Goal: Task Accomplishment & Management: Manage account settings

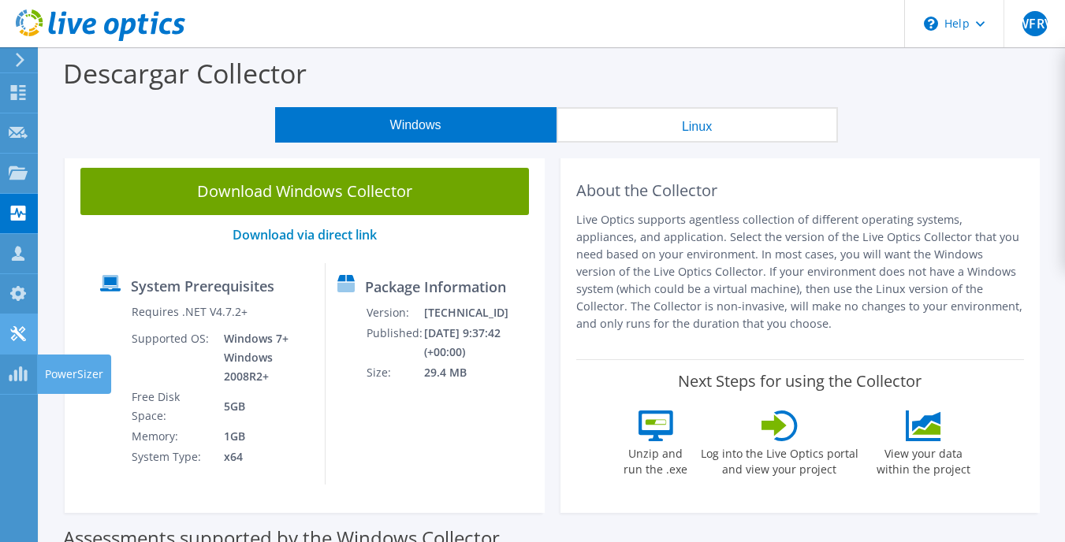
scroll to position [79, 0]
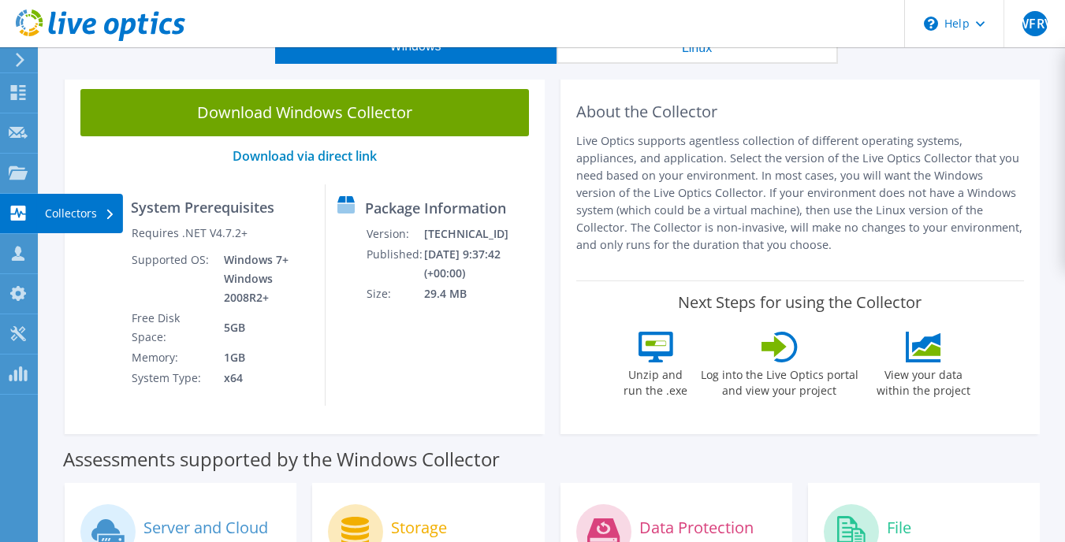
click at [16, 210] on icon at bounding box center [18, 213] width 19 height 15
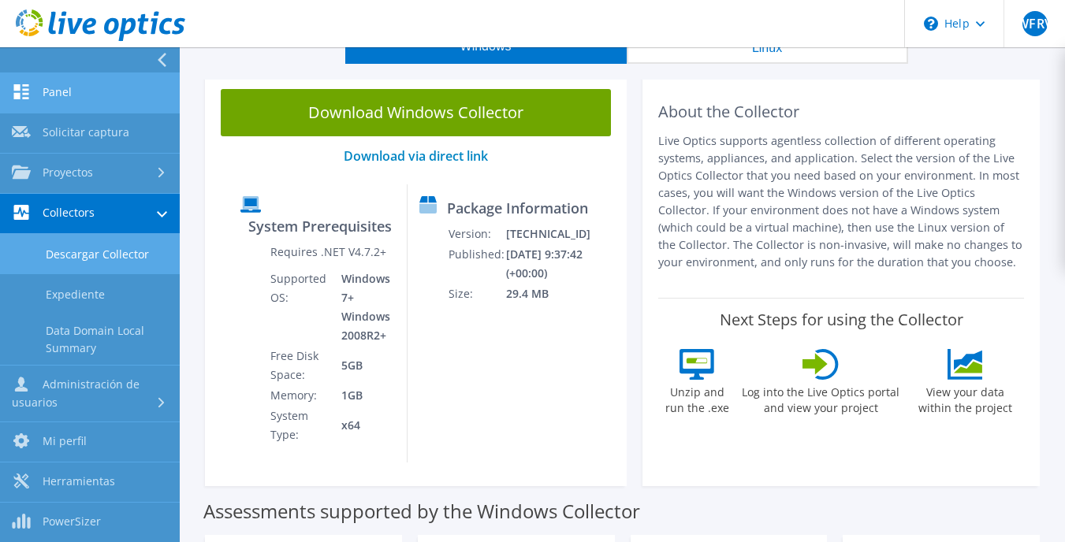
click at [91, 102] on link "Panel" at bounding box center [90, 93] width 180 height 40
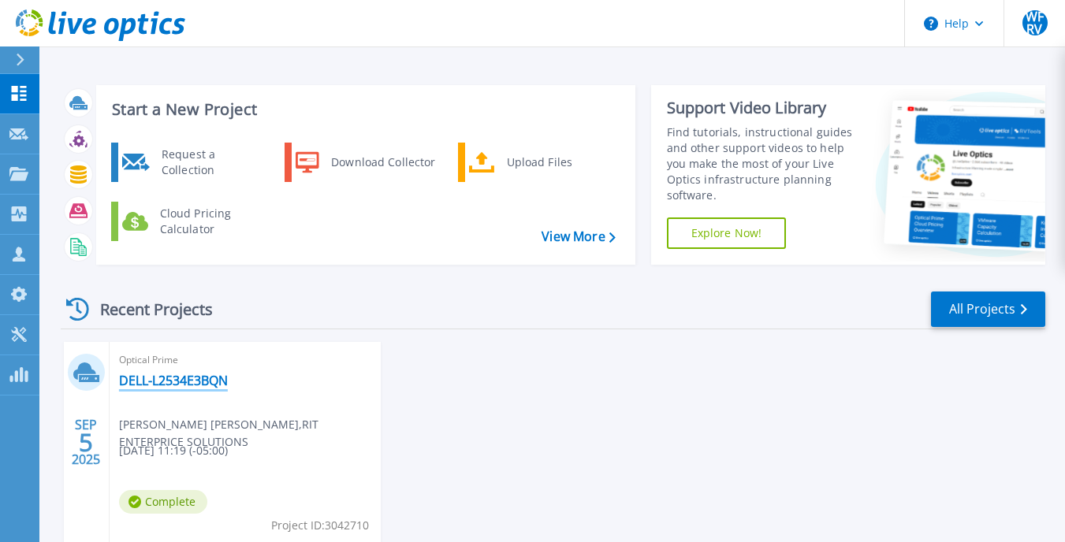
click at [162, 385] on link "DELL-L2534E3BQN" at bounding box center [173, 381] width 109 height 16
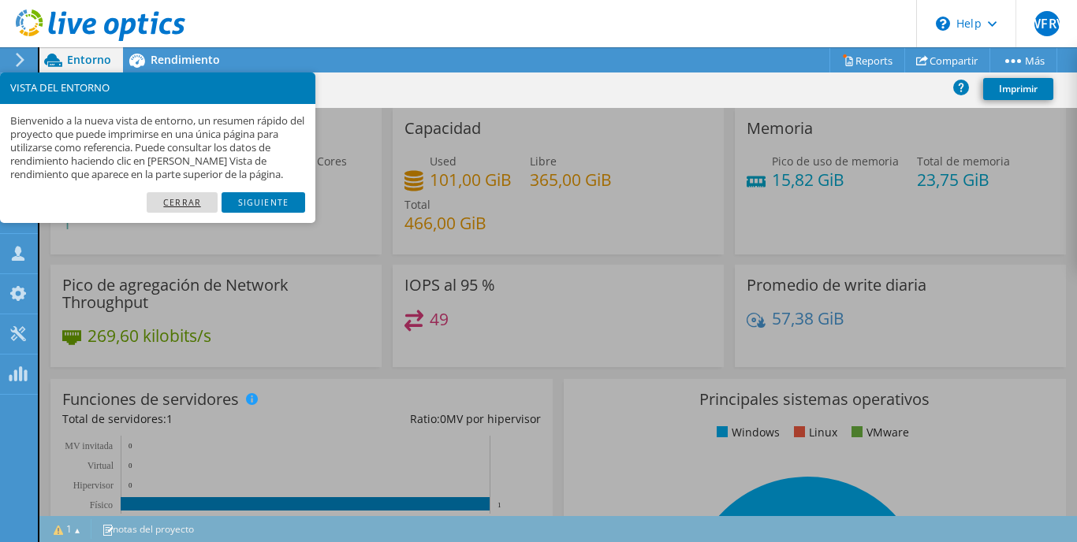
click at [184, 206] on link "Cerrar" at bounding box center [182, 202] width 71 height 20
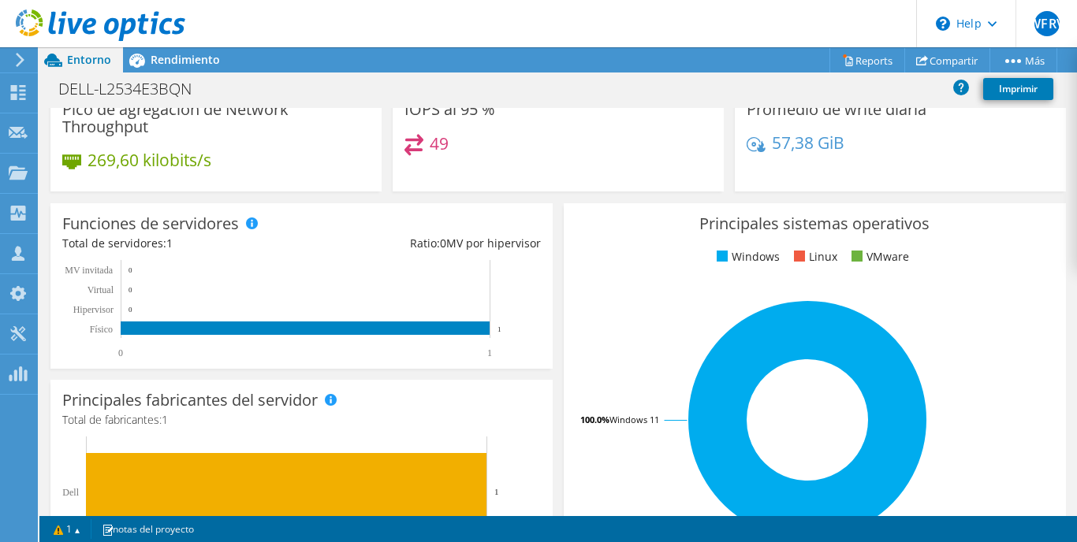
scroll to position [307, 0]
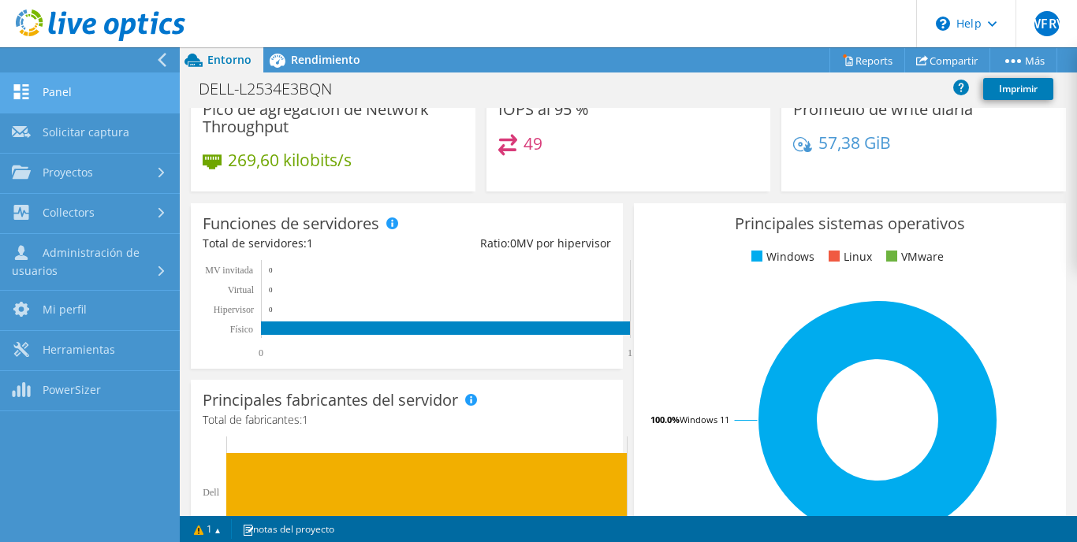
click at [121, 103] on link "Panel" at bounding box center [90, 93] width 180 height 40
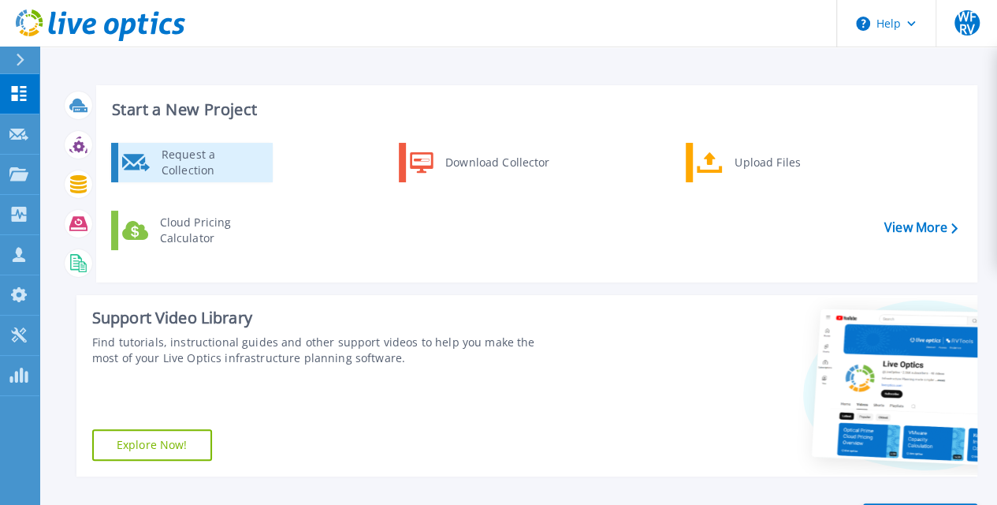
click at [225, 162] on div "Request a Collection" at bounding box center [211, 163] width 115 height 32
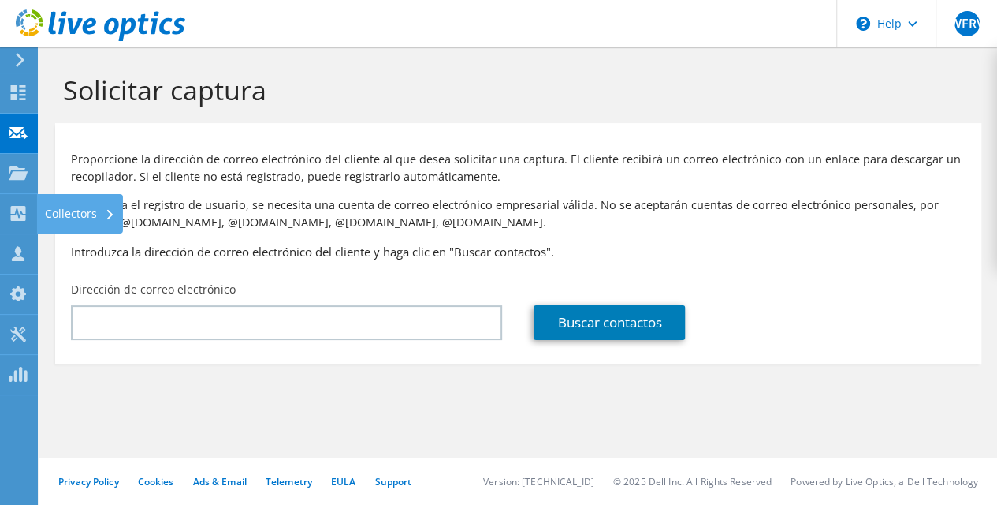
click at [10, 214] on icon at bounding box center [18, 213] width 19 height 15
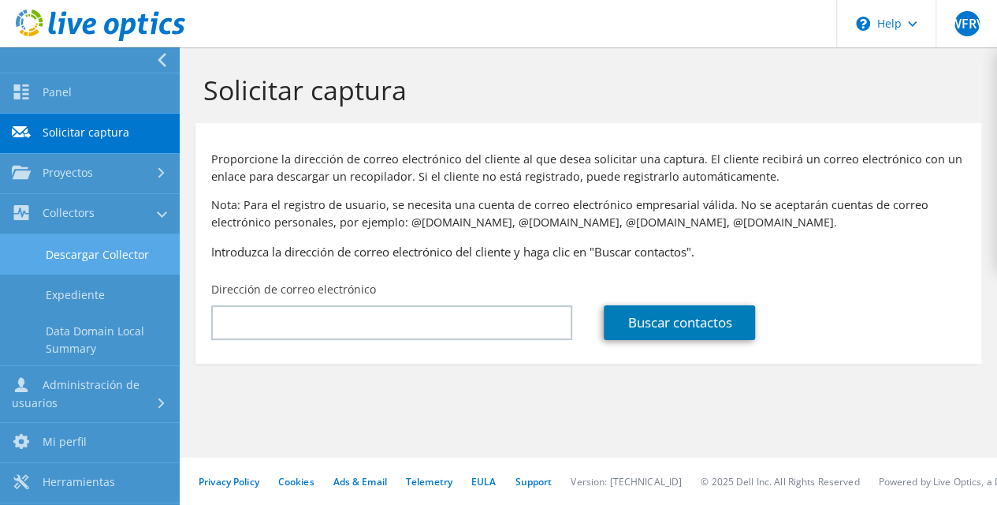
click at [110, 255] on link "Descargar Collector" at bounding box center [90, 254] width 180 height 40
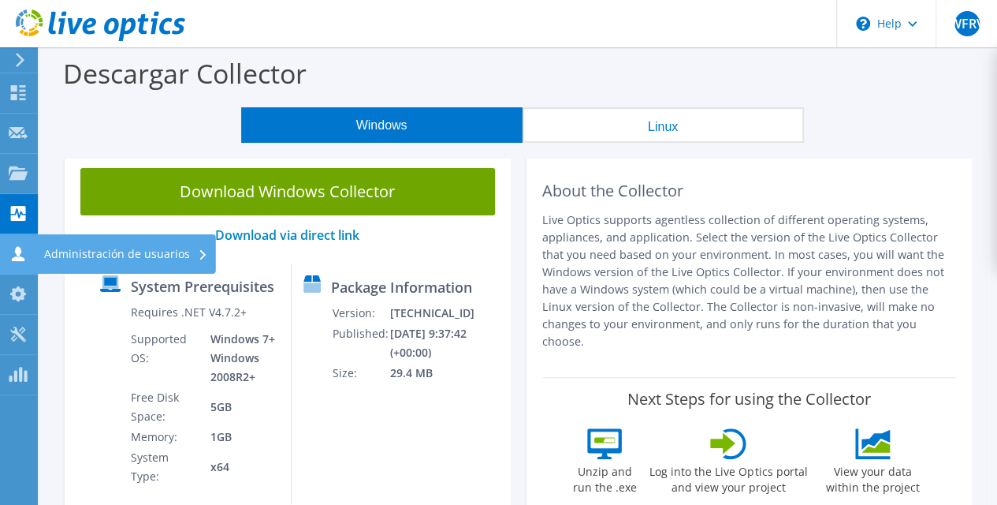
click at [9, 255] on icon at bounding box center [18, 253] width 19 height 15
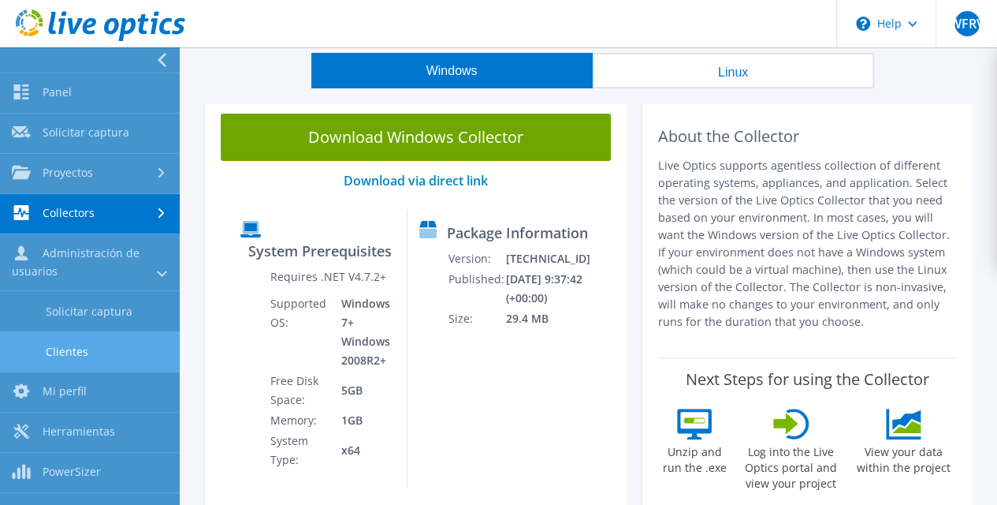
scroll to position [79, 0]
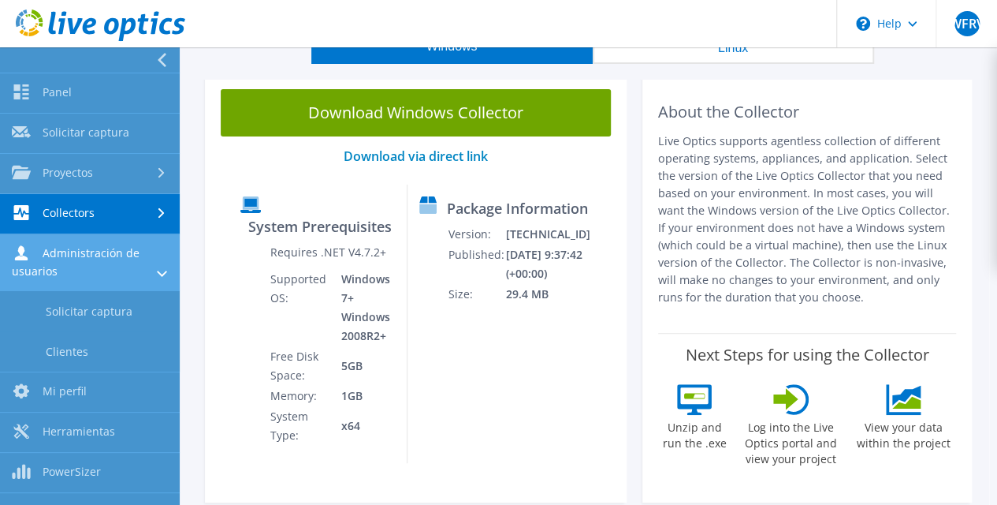
click at [115, 262] on link "Administración de usuarios" at bounding box center [90, 262] width 180 height 57
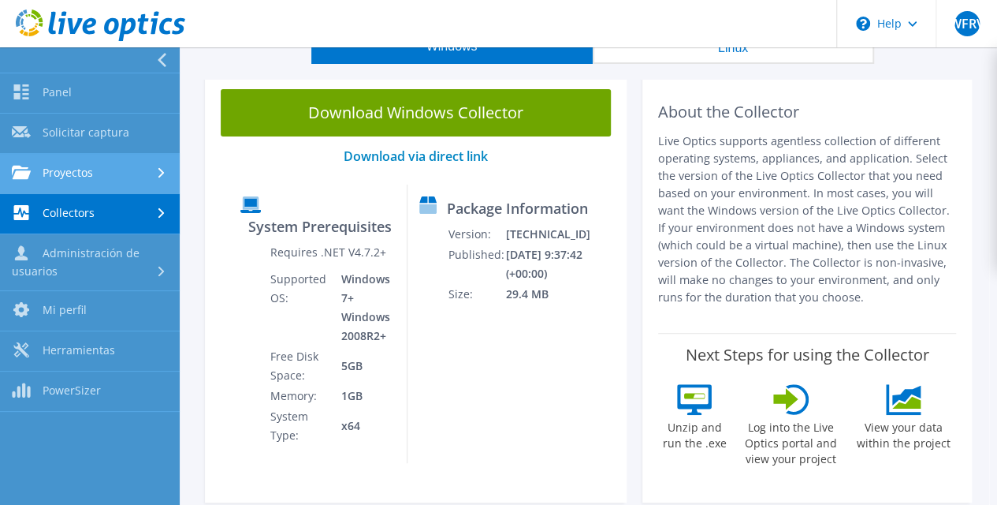
click at [103, 172] on link "Proyectos" at bounding box center [90, 174] width 180 height 40
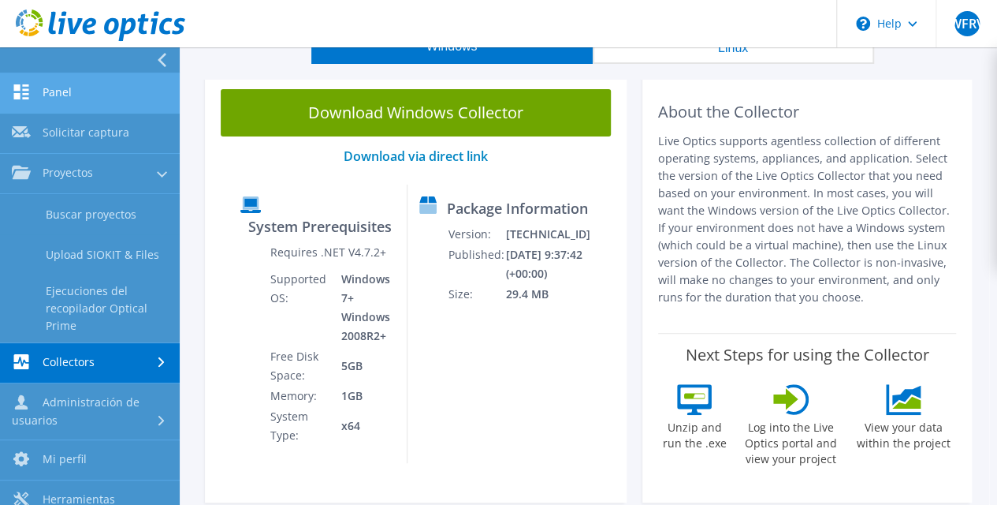
click at [93, 83] on link "Panel" at bounding box center [90, 93] width 180 height 40
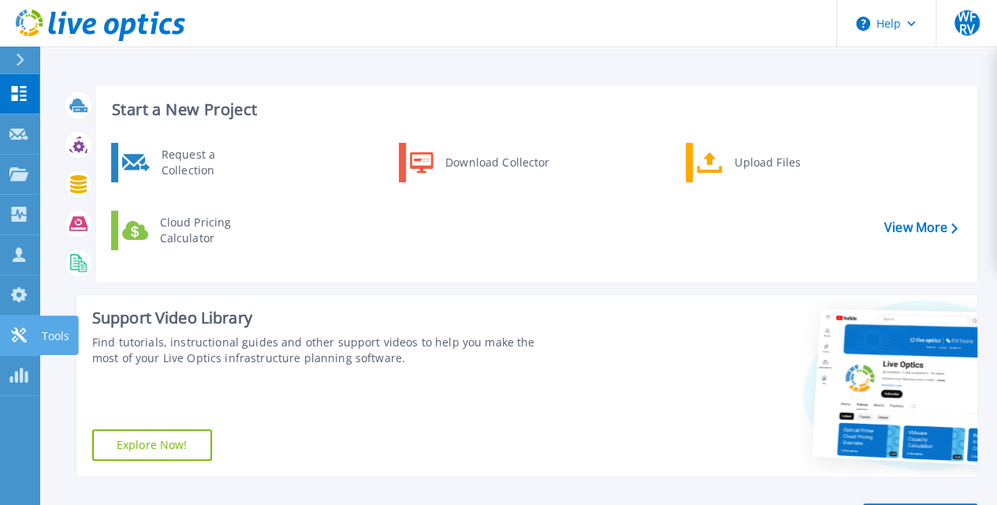
click at [11, 326] on link "Tools Tools" at bounding box center [19, 335] width 39 height 40
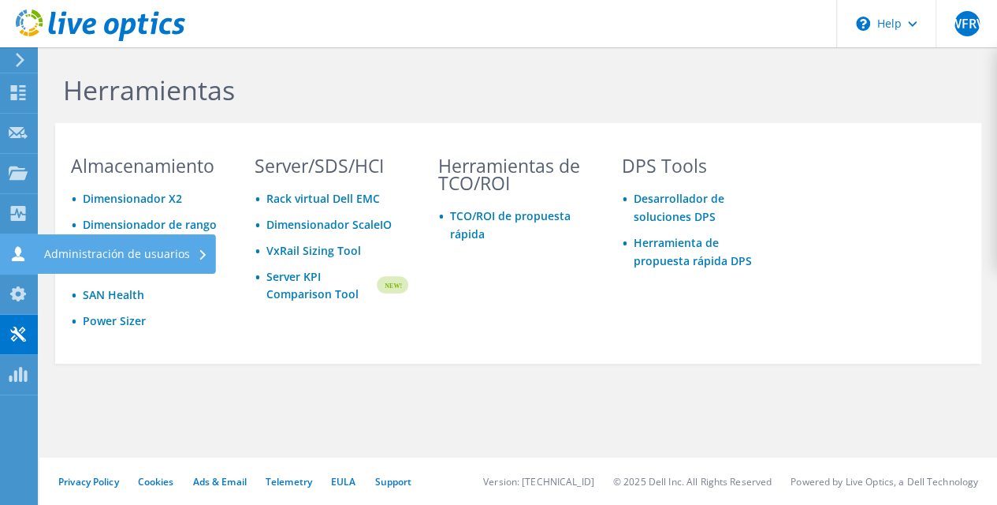
click at [134, 255] on div "Administración de usuarios" at bounding box center [126, 253] width 180 height 39
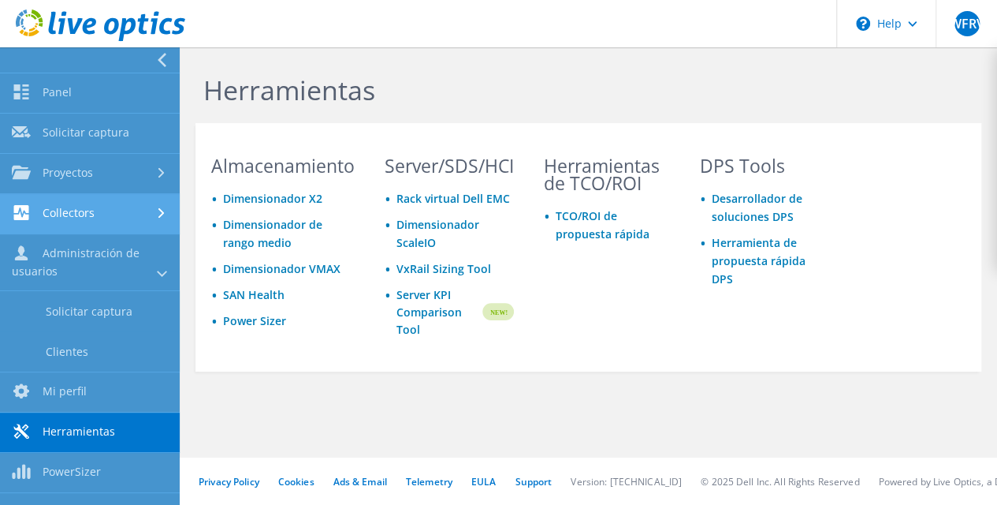
click at [118, 210] on link "Collectors" at bounding box center [90, 214] width 180 height 40
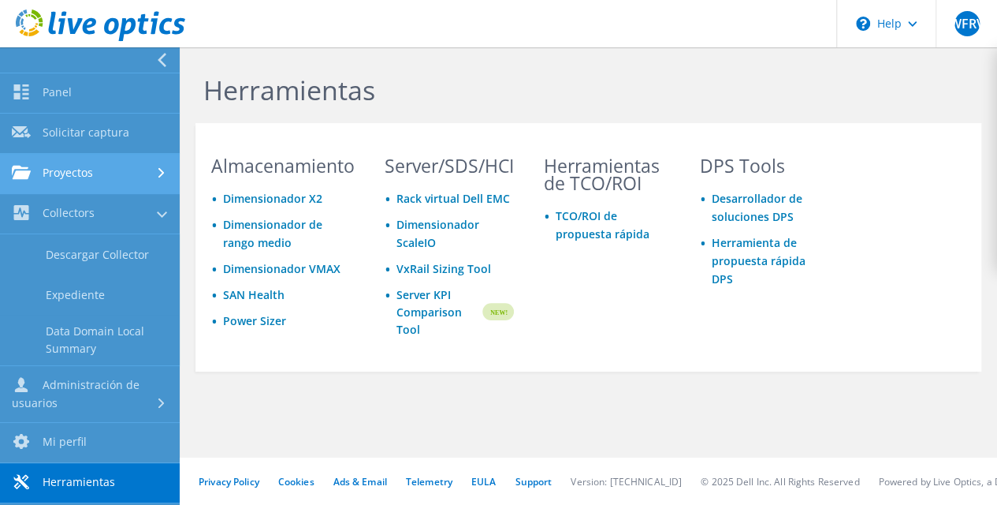
click at [106, 174] on link "Proyectos" at bounding box center [90, 174] width 180 height 40
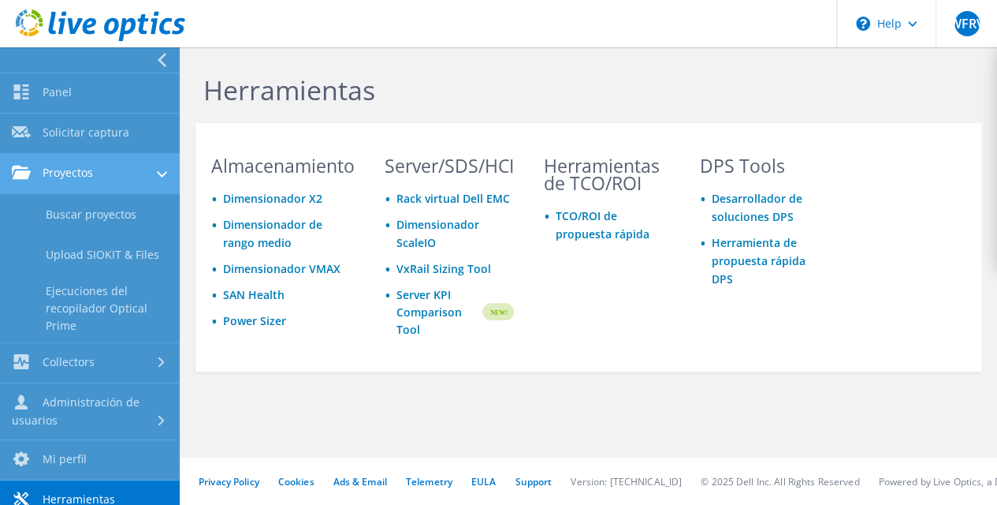
click at [113, 181] on link "Proyectos" at bounding box center [90, 174] width 180 height 40
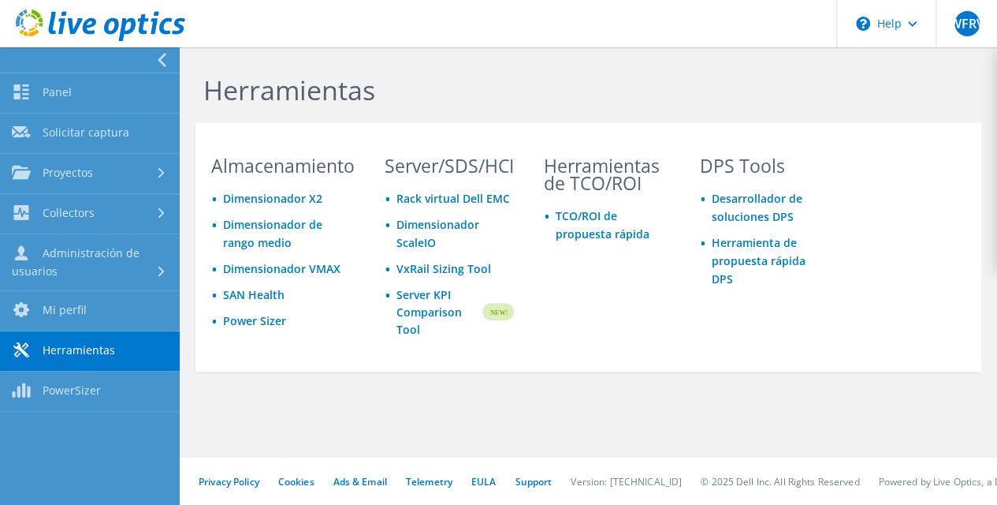
click at [157, 57] on icon at bounding box center [162, 60] width 12 height 14
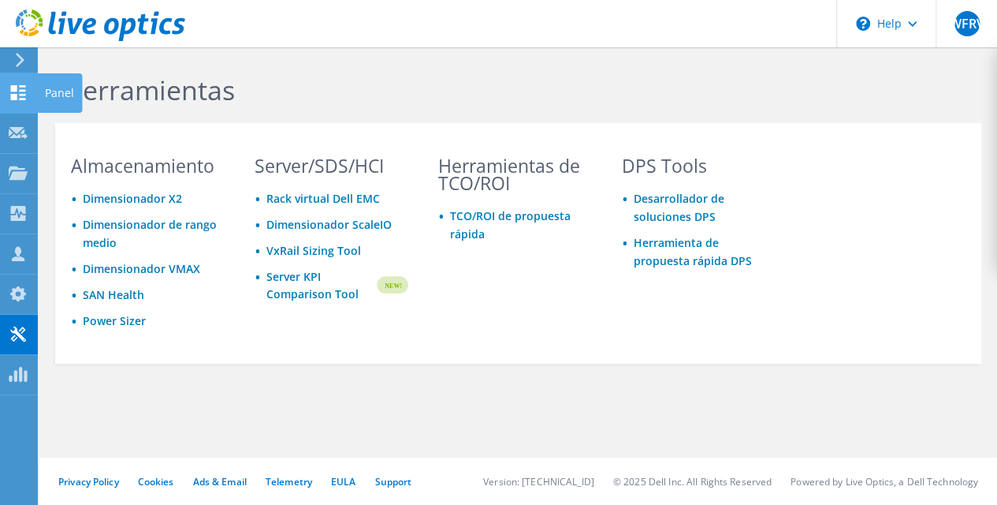
click at [22, 102] on div at bounding box center [18, 94] width 19 height 17
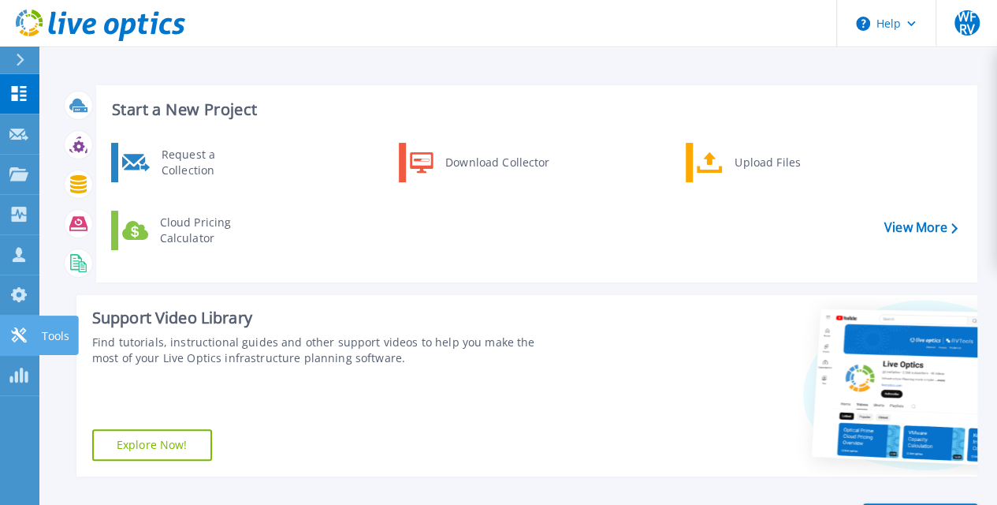
click at [27, 337] on icon at bounding box center [18, 334] width 19 height 15
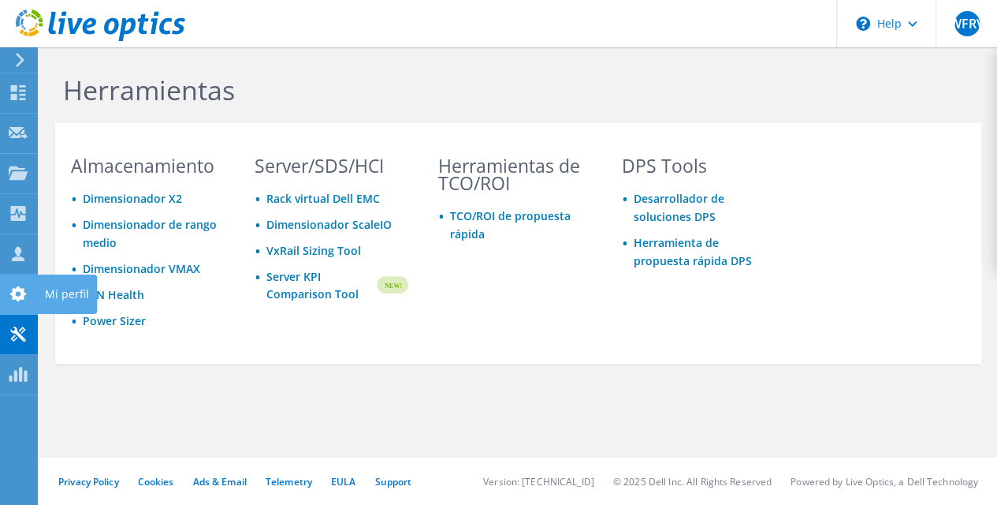
click at [14, 296] on use at bounding box center [18, 293] width 16 height 15
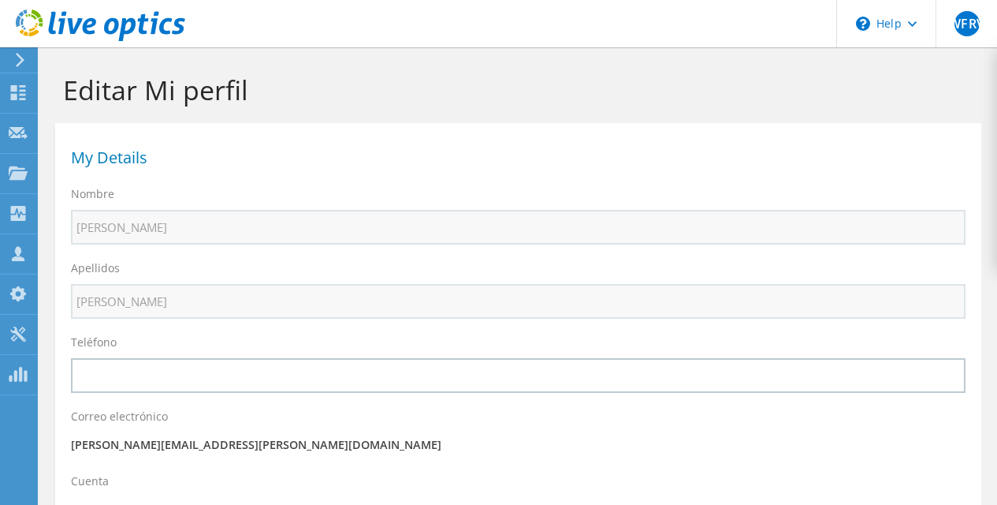
select select "48"
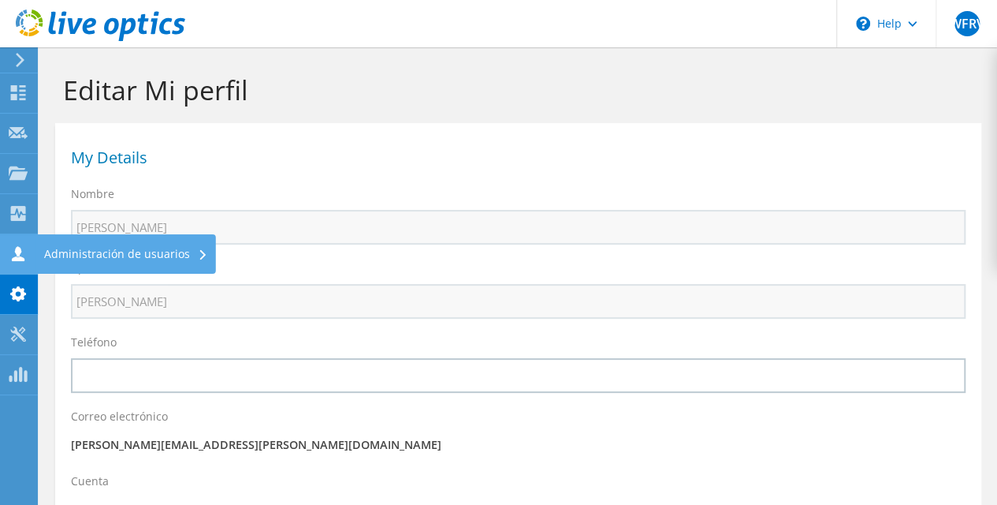
click at [104, 264] on div "Administración de usuarios" at bounding box center [126, 253] width 180 height 39
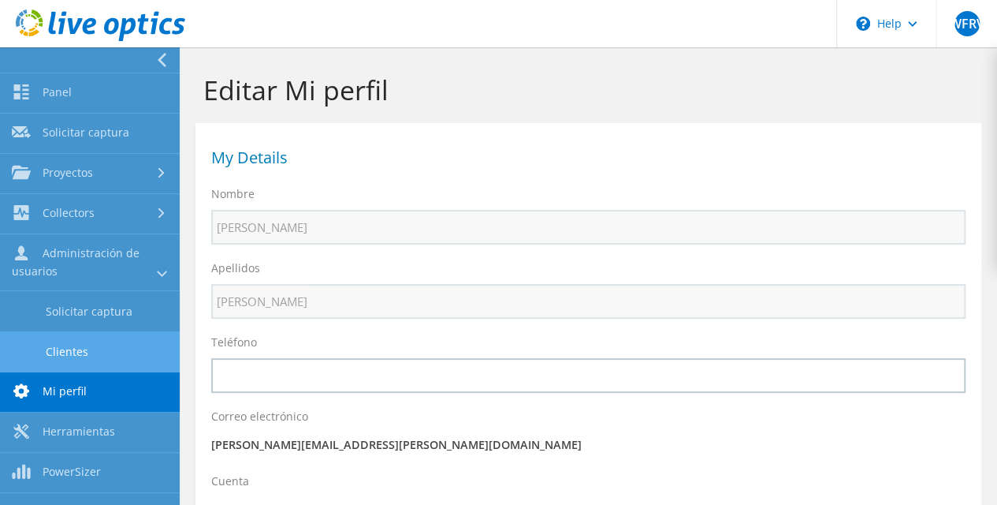
click at [101, 363] on link "Clientes" at bounding box center [90, 351] width 180 height 40
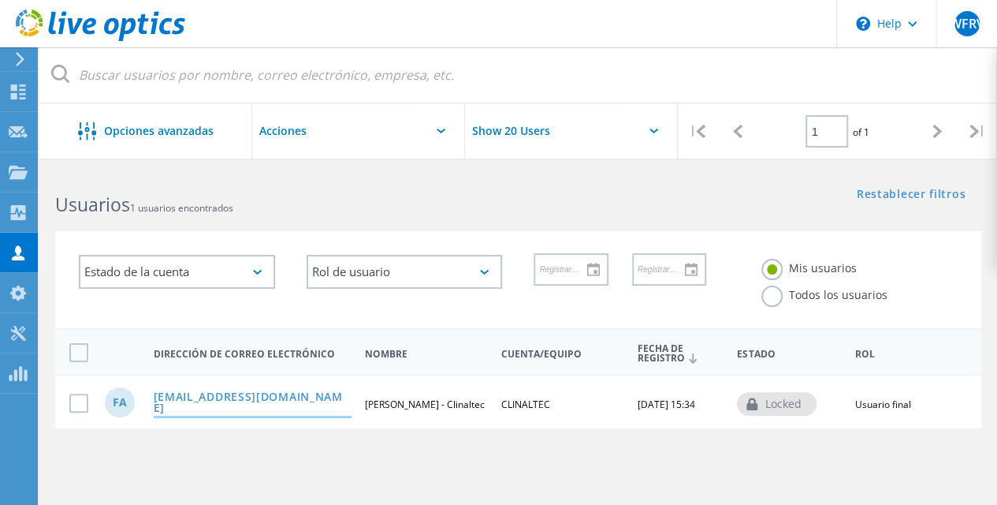
click at [235, 399] on link "jefe.tic@clinaltec.com.co" at bounding box center [253, 403] width 198 height 24
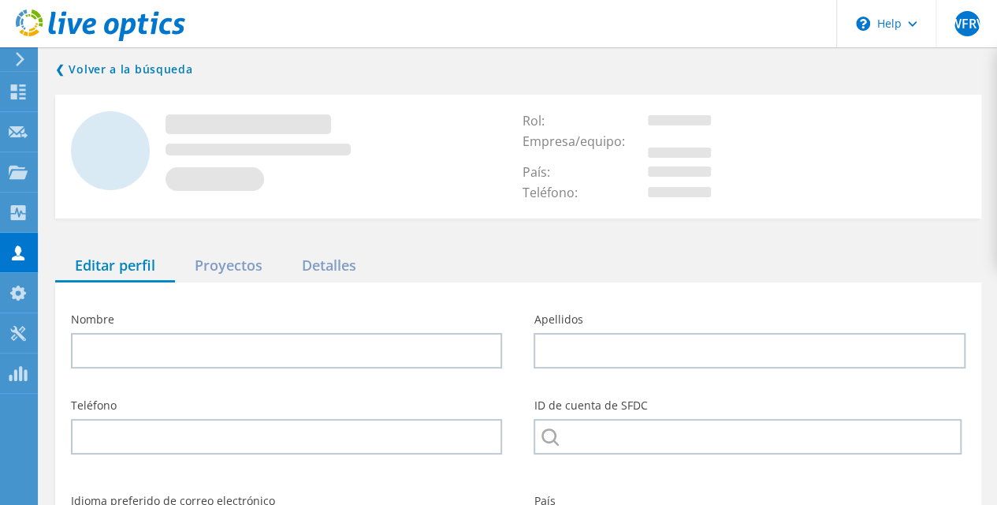
type input "Fernando"
type input "Alvira - Clinaltec"
type input "CLINALTEC"
type input "Español"
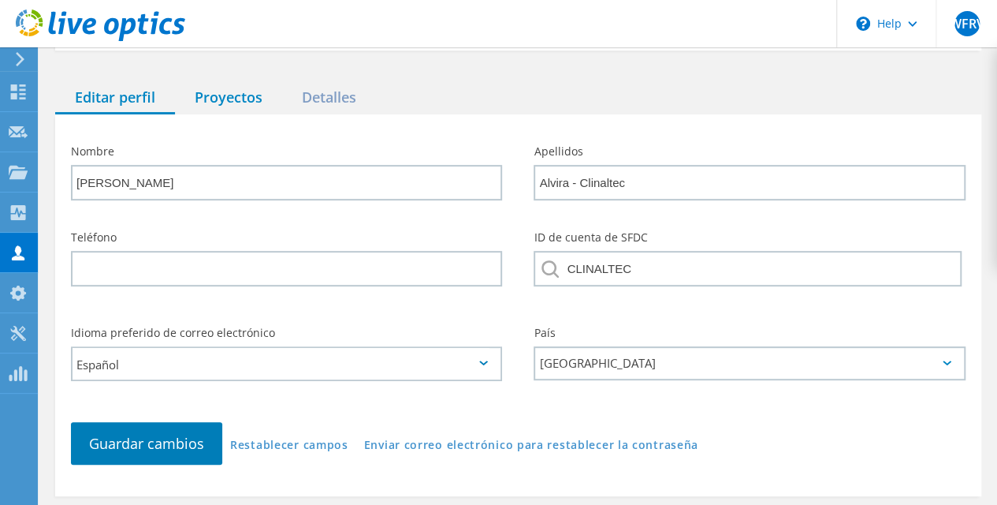
scroll to position [102, 0]
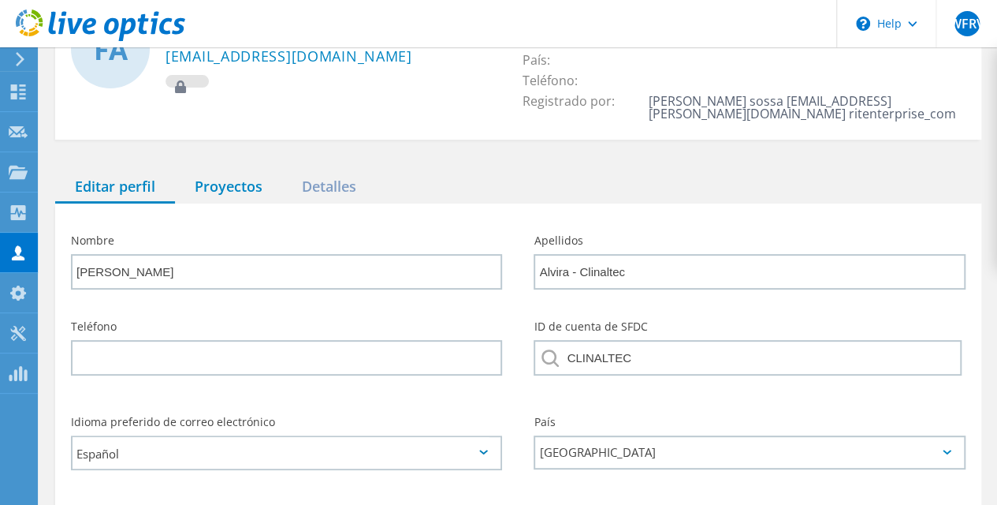
click at [253, 197] on div "Proyectos" at bounding box center [228, 187] width 107 height 32
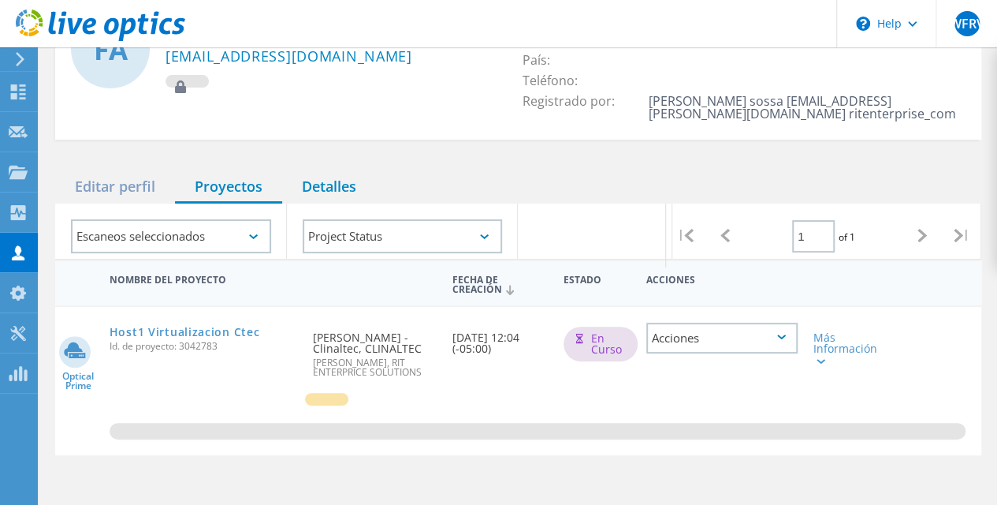
click at [315, 199] on div "Detalles" at bounding box center [329, 187] width 94 height 32
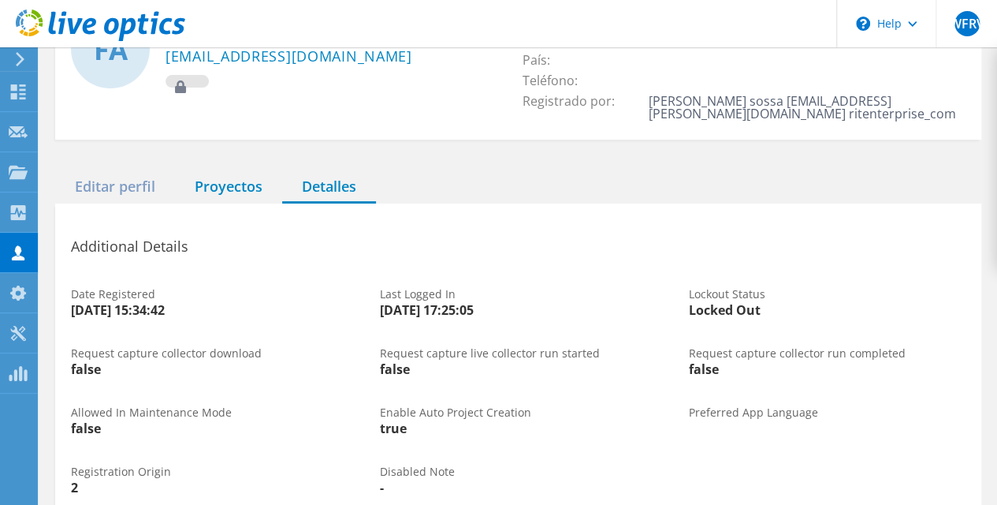
click at [234, 197] on div "Proyectos" at bounding box center [228, 187] width 107 height 32
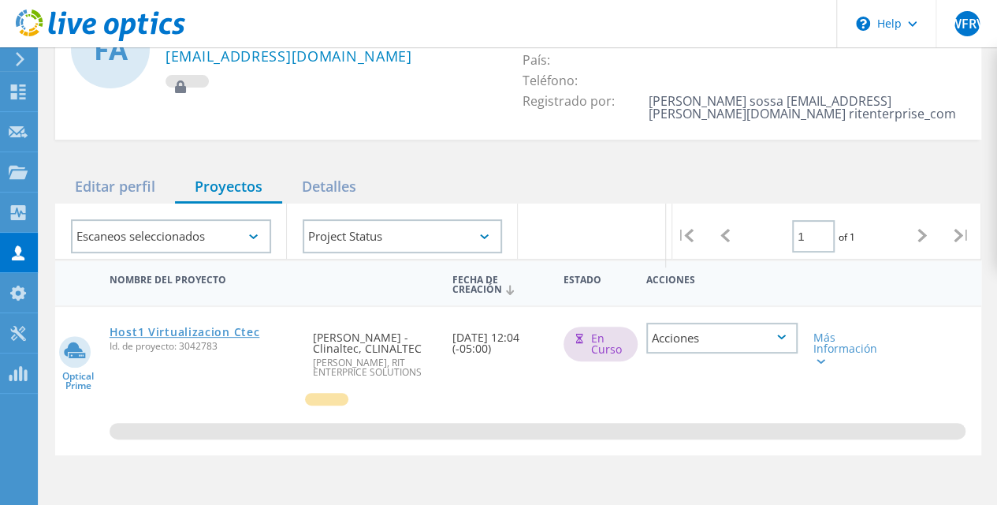
click at [185, 337] on link "Host1 Virtualizacion Ctec" at bounding box center [185, 331] width 151 height 11
